Goal: Download file/media

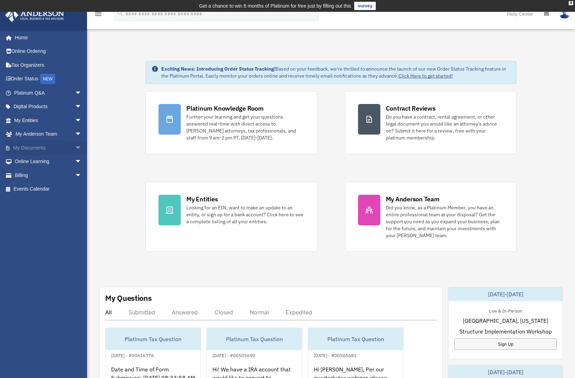
click at [60, 146] on link "My Documents arrow_drop_down" at bounding box center [48, 148] width 87 height 14
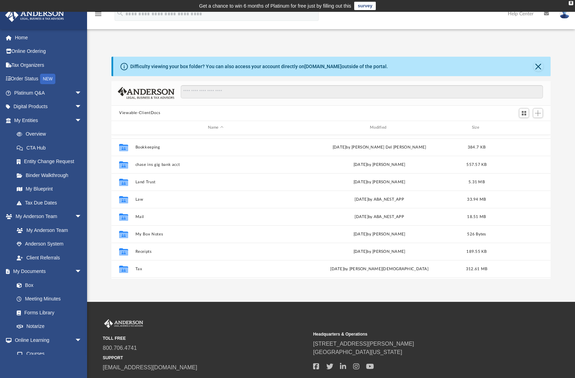
scroll to position [15, 0]
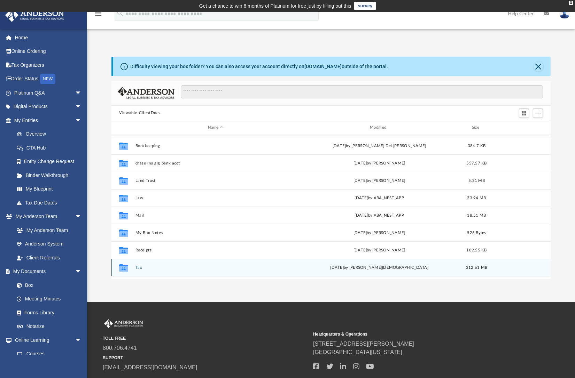
click at [137, 268] on button "Tax" at bounding box center [215, 267] width 161 height 5
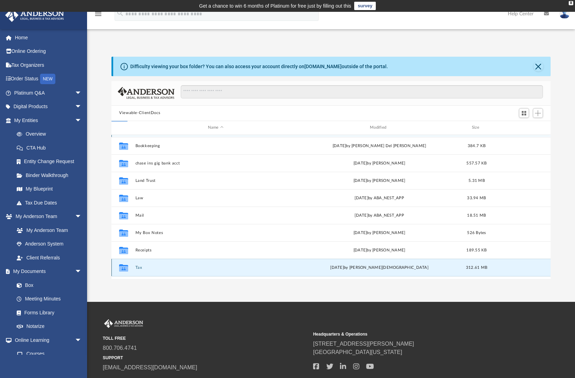
scroll to position [0, 0]
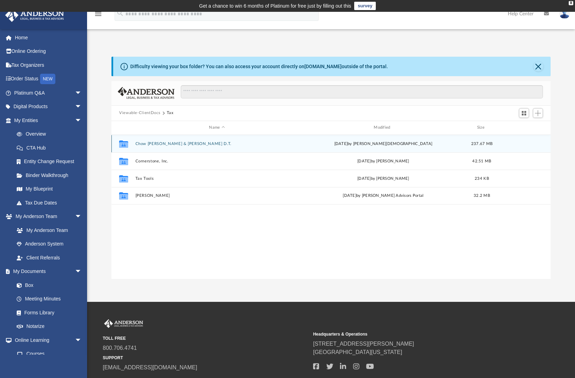
click at [157, 143] on button "Chow Tran, Helen & Tran, Quinn D.T." at bounding box center [216, 143] width 163 height 5
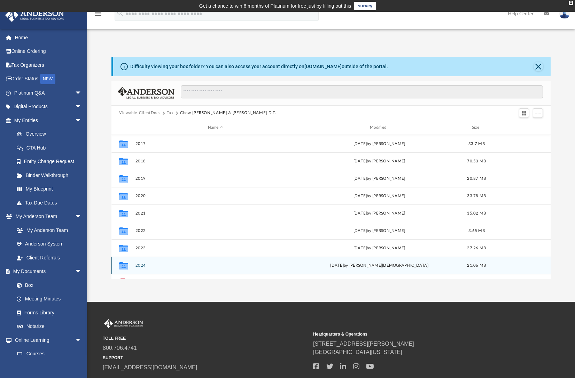
click at [140, 265] on button "2024" at bounding box center [215, 265] width 161 height 5
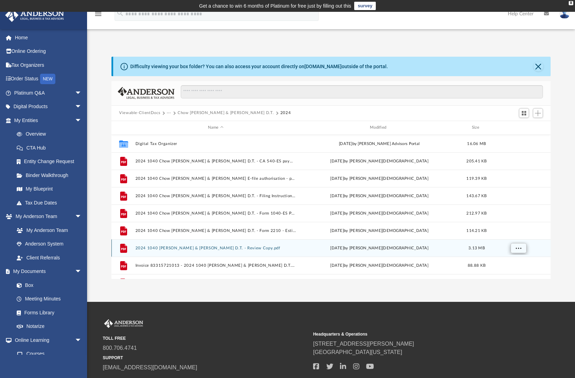
click at [518, 248] on span "More options" at bounding box center [519, 248] width 6 height 4
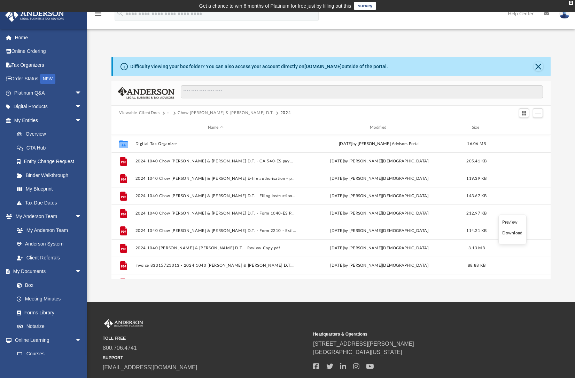
click at [508, 231] on li "Download" at bounding box center [512, 233] width 20 height 7
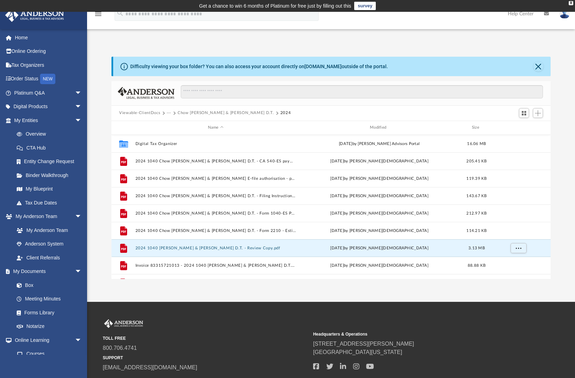
click at [273, 313] on div "TOLL FREE 800.706.4741 SUPPORT info@andersonadvisors.com Headquarters & Operati…" at bounding box center [287, 352] width 575 height 100
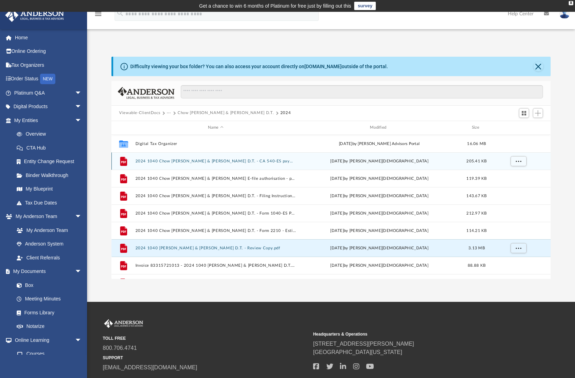
click at [252, 160] on button "2024 1040 Chow Tran, Helen & Tran, Quinn D.T. - CA 540-ES payment voucher.pdf" at bounding box center [215, 161] width 161 height 5
